Goal: Information Seeking & Learning: Find specific fact

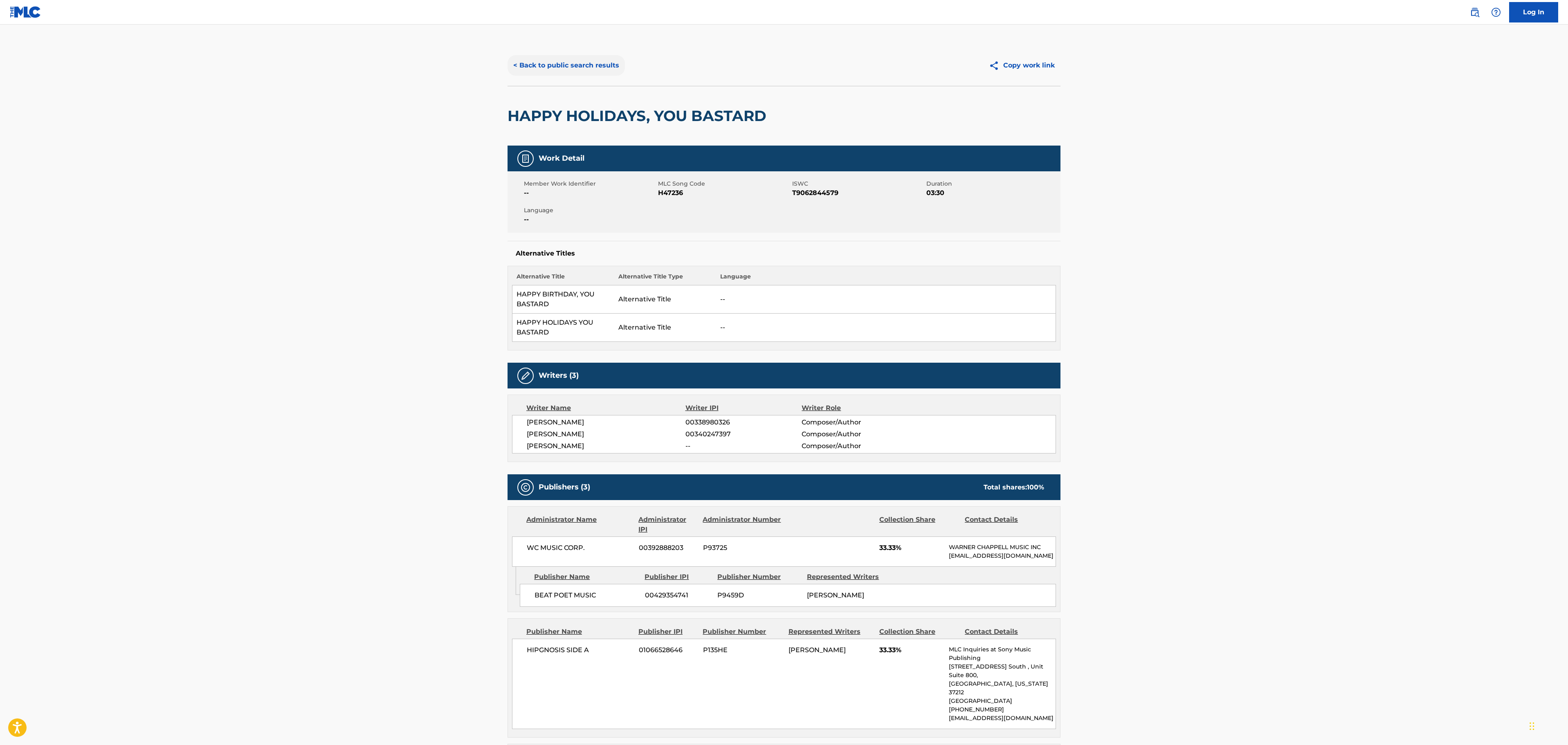
click at [563, 59] on button "< Back to public search results" at bounding box center [566, 66] width 117 height 21
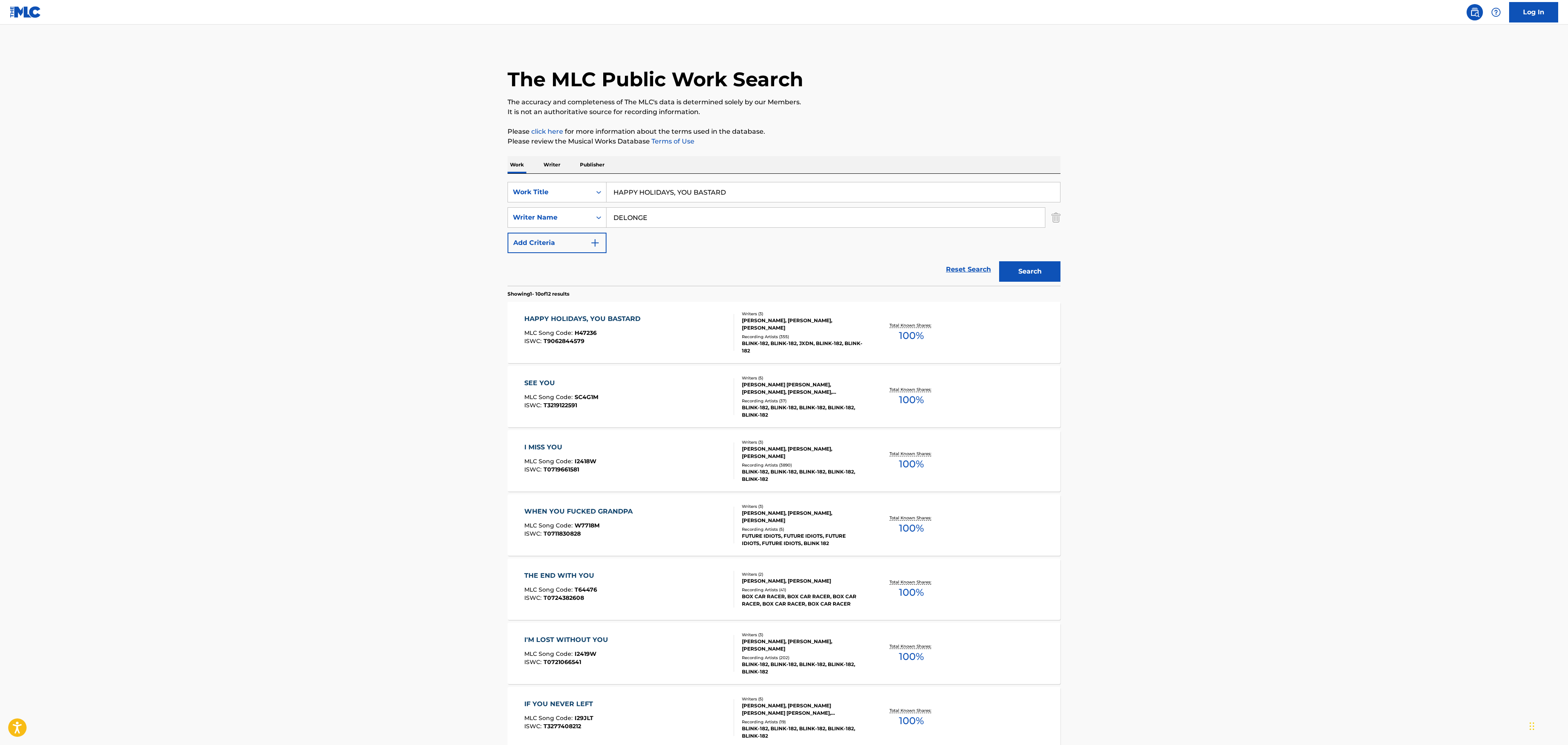
drag, startPoint x: 754, startPoint y: 189, endPoint x: 469, endPoint y: 195, distance: 285.1
click at [450, 193] on main "The MLC Public Work Search The accuracy and completeness of The MLC's data is d…" at bounding box center [784, 506] width 1568 height 963
paste input "Search Form"
paste input "WHAT'S MY AGE AGAIN?"
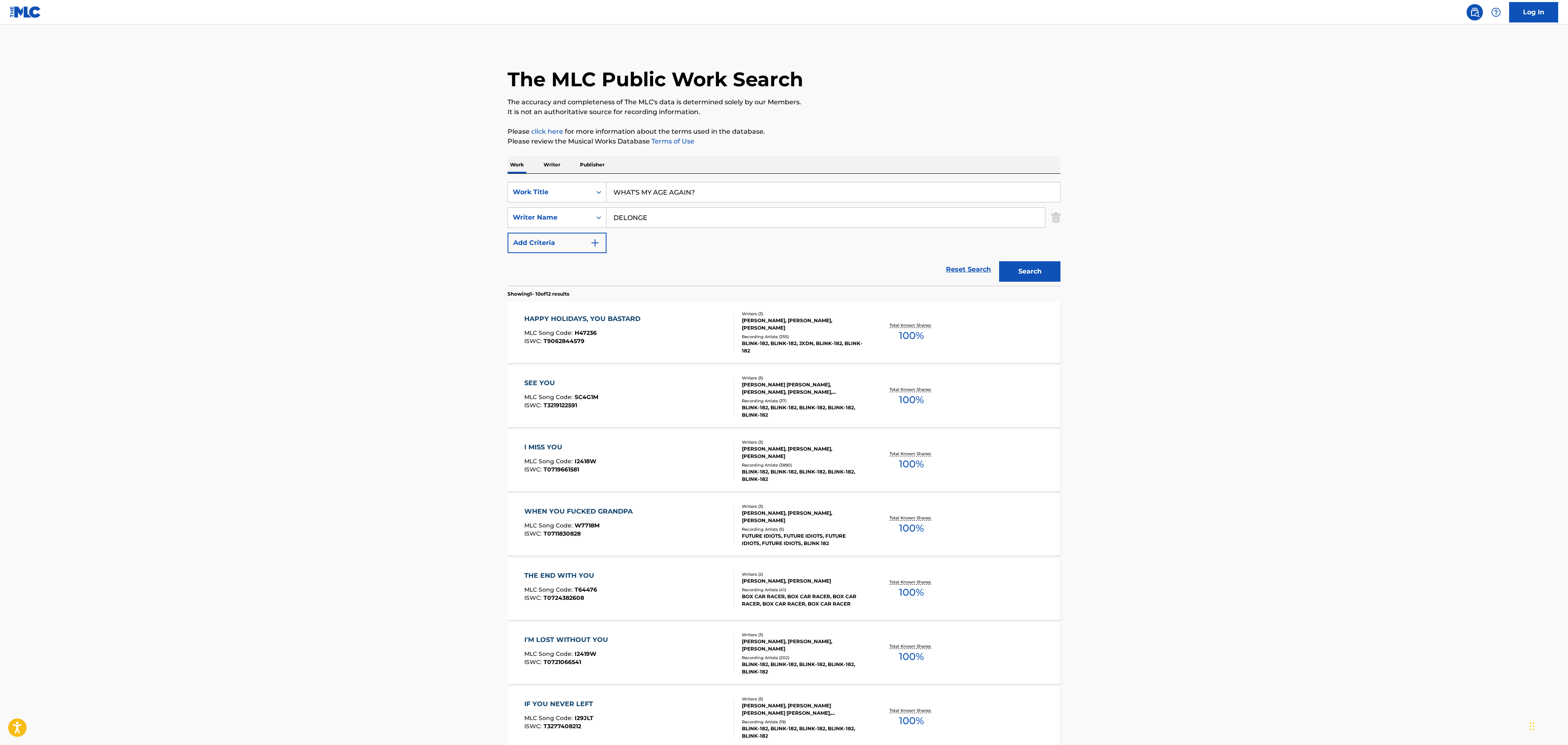
type input "WHAT'S MY AGE AGAIN?"
click at [1102, 249] on main "The MLC Public Work Search The accuracy and completeness of The MLC's data is d…" at bounding box center [784, 506] width 1568 height 963
click at [1032, 272] on button "Search" at bounding box center [1029, 271] width 61 height 21
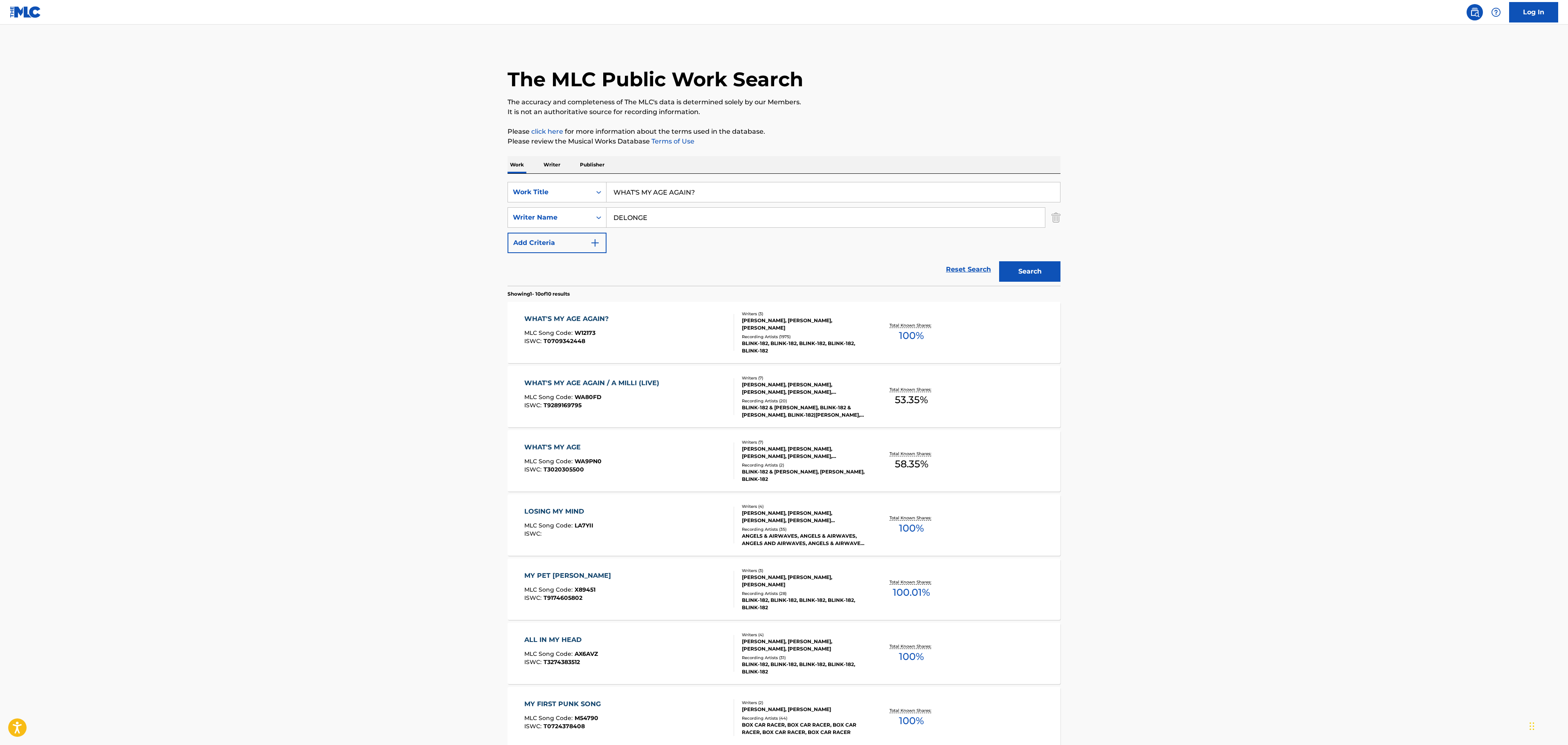
click at [656, 332] on div "WHAT'S MY AGE AGAIN? MLC Song Code : W12173 ISWC : T0709342448" at bounding box center [629, 332] width 210 height 37
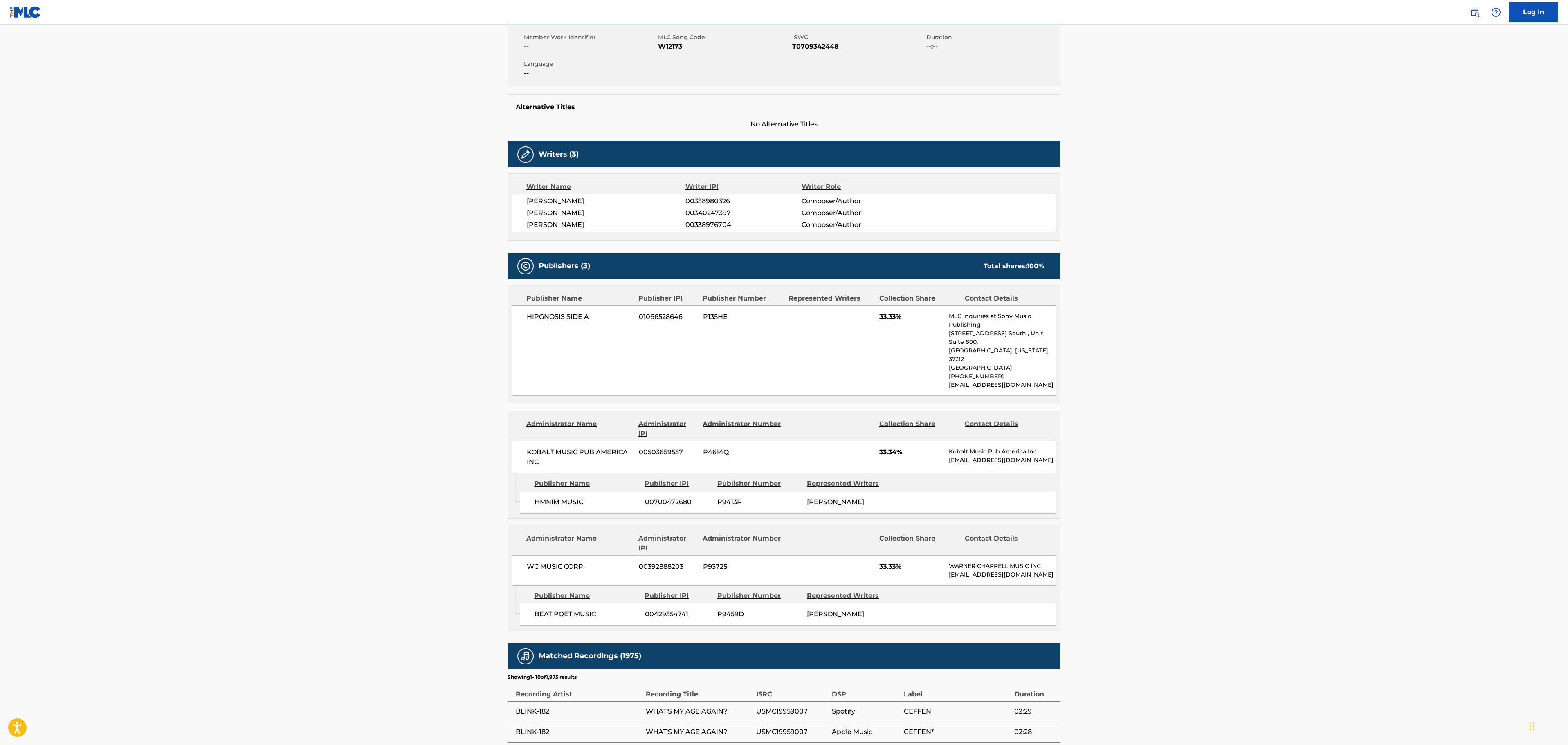
scroll to position [164, 0]
